Goal: Check status: Check status

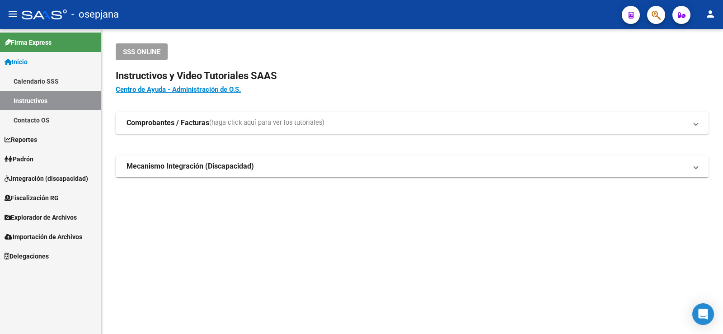
click at [33, 151] on link "Padrón" at bounding box center [50, 158] width 101 height 19
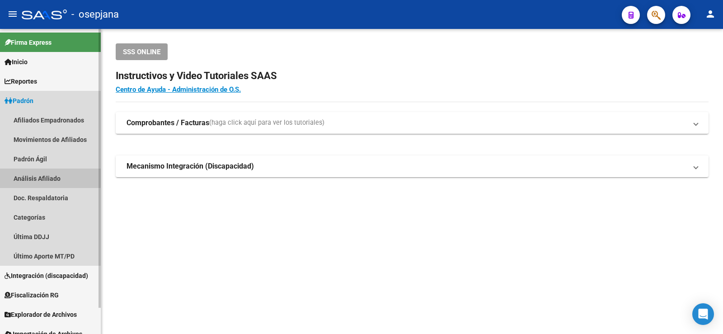
click at [41, 177] on link "Análisis Afiliado" at bounding box center [50, 178] width 101 height 19
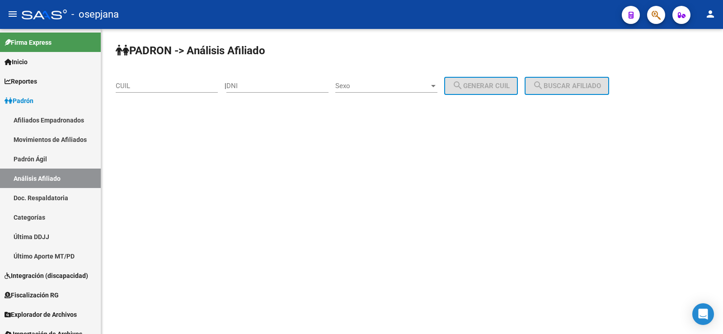
click at [146, 85] on input "CUIL" at bounding box center [167, 86] width 102 height 8
paste input "27-37545948-0"
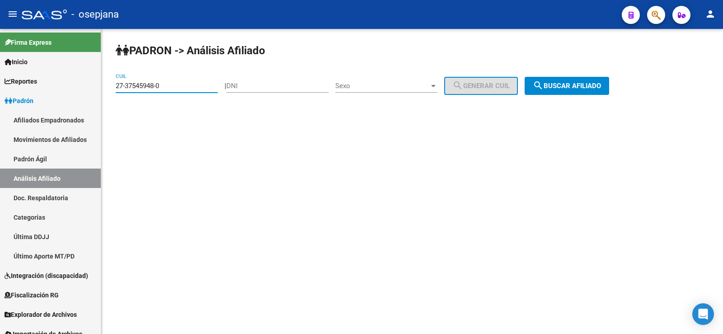
type input "27-37545948-0"
click at [609, 83] on button "search Buscar afiliado" at bounding box center [567, 86] width 85 height 18
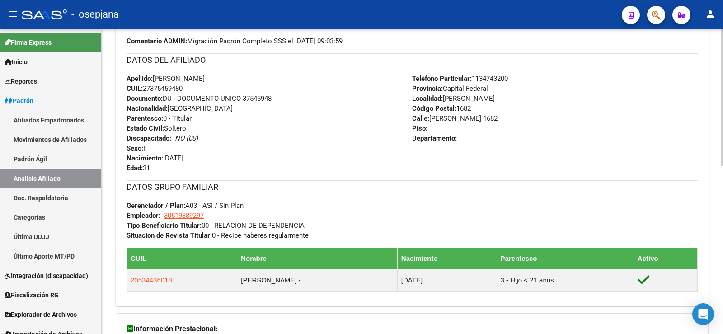
scroll to position [375, 0]
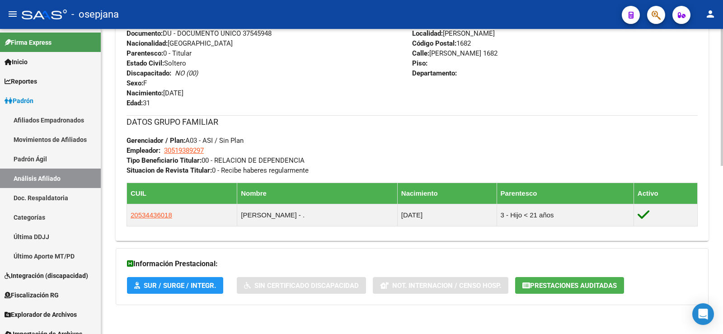
drag, startPoint x: 375, startPoint y: 141, endPoint x: 182, endPoint y: 41, distance: 217.7
click at [338, 129] on div "DATOS GRUPO FAMILIAR Gerenciador / Plan: A03 - ASI / Sin Plan Empleador: 305193…" at bounding box center [412, 145] width 571 height 60
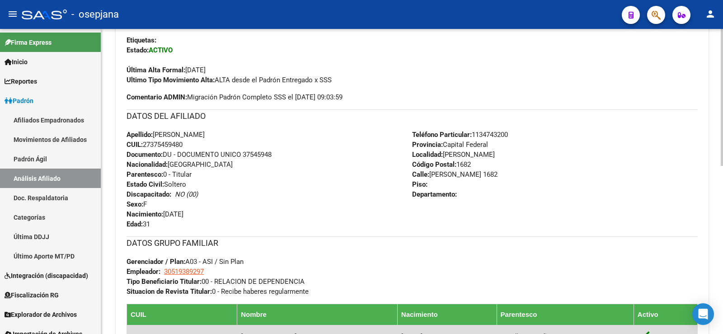
scroll to position [13, 0]
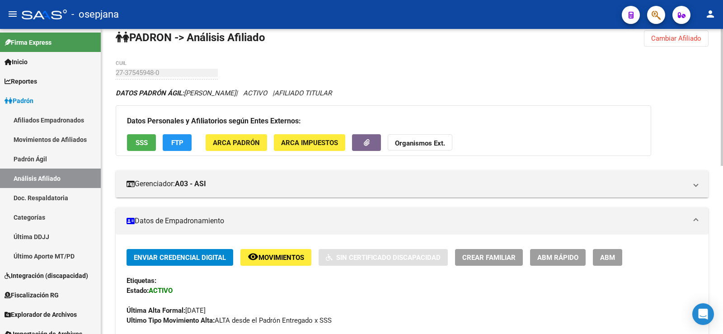
click at [214, 215] on mat-expansion-panel-header "Datos de Empadronamiento" at bounding box center [412, 220] width 593 height 27
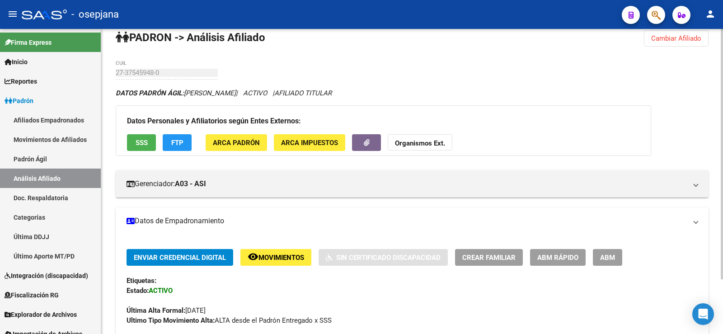
scroll to position [7, 0]
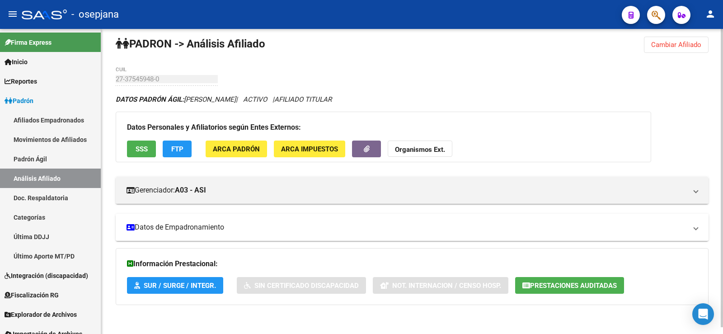
click at [194, 225] on mat-panel-title "Datos de Empadronamiento" at bounding box center [407, 227] width 560 height 10
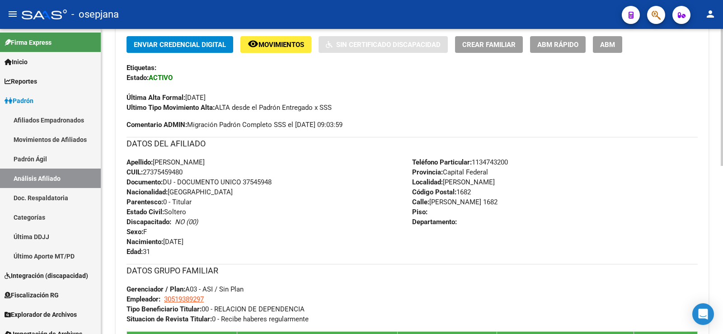
scroll to position [0, 0]
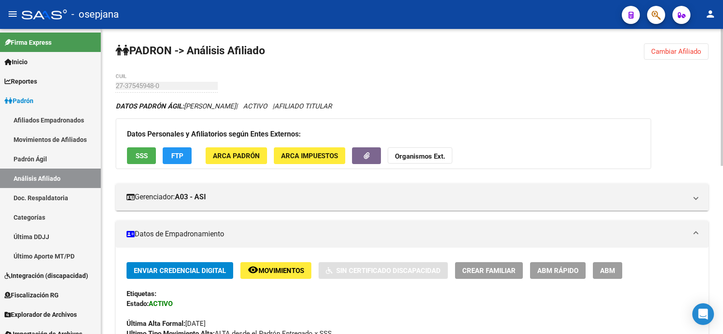
click at [179, 155] on span "FTP" at bounding box center [177, 156] width 12 height 8
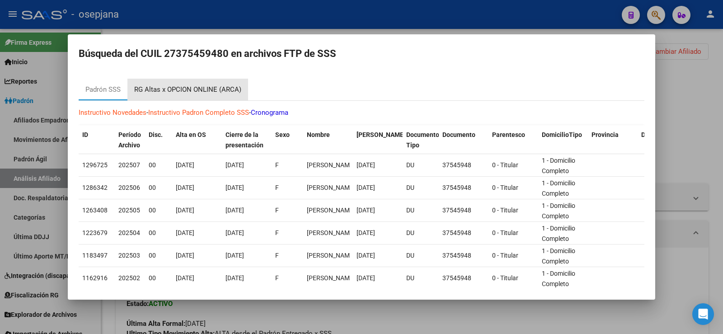
click at [202, 93] on div "RG Altas x OPCION ONLINE (ARCA)" at bounding box center [187, 90] width 107 height 10
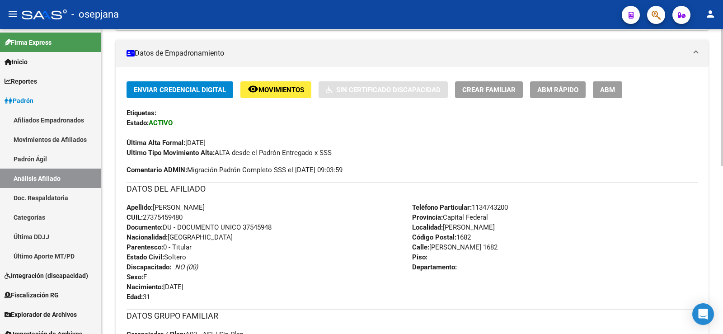
scroll to position [375, 0]
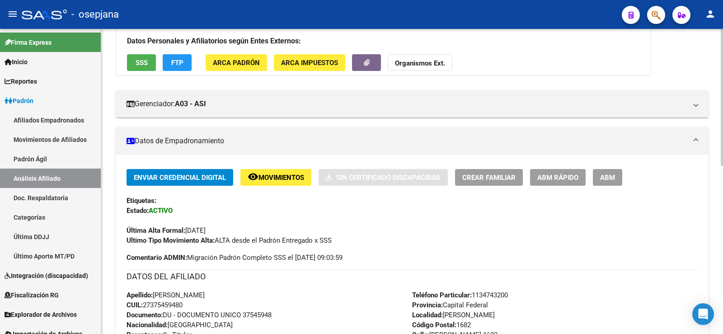
scroll to position [136, 0]
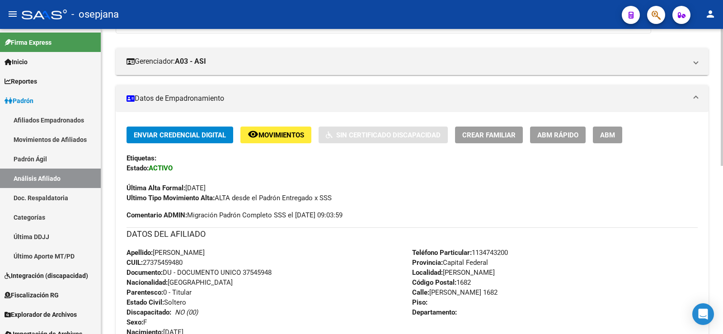
click at [173, 264] on span "CUIL: 27375459480" at bounding box center [155, 263] width 56 height 8
copy span "27375459480"
click at [316, 251] on div "Apellido: LARROCA AGUSTINA BELEN CUIL: 27375459480 Documento: DU - DOCUMENTO UN…" at bounding box center [270, 297] width 286 height 99
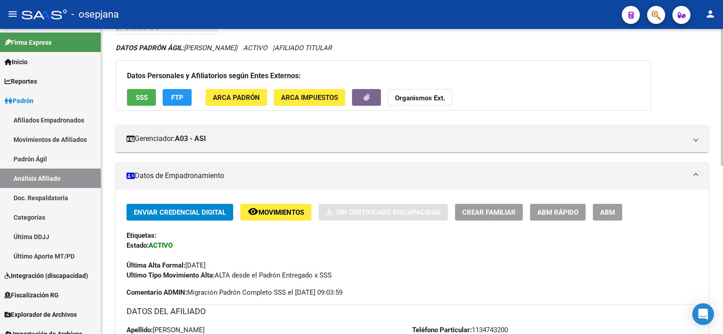
scroll to position [0, 0]
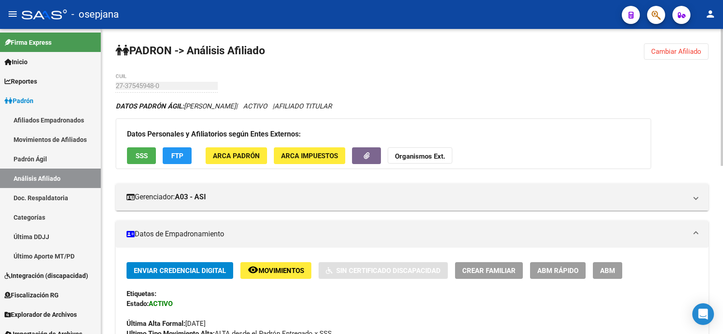
click at [663, 55] on span "Cambiar Afiliado" at bounding box center [676, 51] width 50 height 8
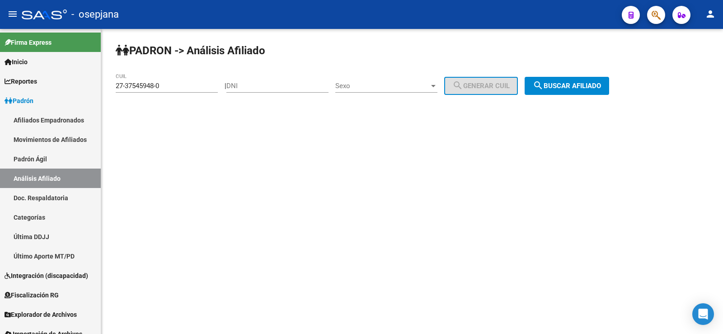
click at [202, 95] on div "27-37545948-0 CUIL" at bounding box center [167, 87] width 102 height 28
drag, startPoint x: 166, startPoint y: 88, endPoint x: 111, endPoint y: 89, distance: 54.7
click at [111, 89] on div "PADRON -> Análisis Afiliado 27-37545948-0 CUIL | DNI Sexo Sexo search Generar C…" at bounding box center [412, 76] width 622 height 95
paste input "0-28731713-2"
type input "20-28731713-2"
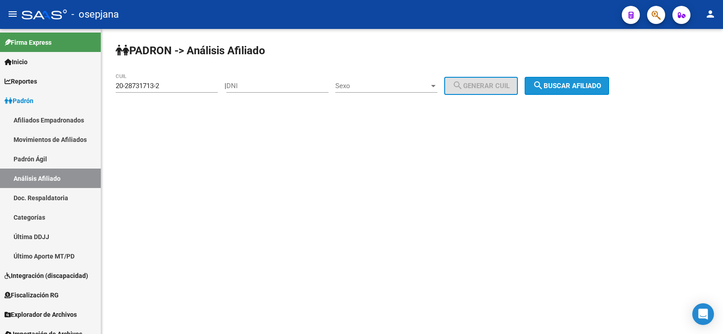
click at [593, 87] on span "search Buscar afiliado" at bounding box center [567, 86] width 68 height 8
